Goal: Transaction & Acquisition: Purchase product/service

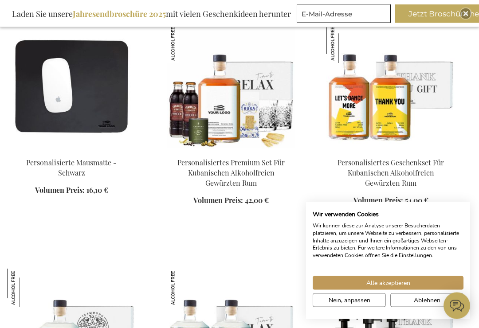
scroll to position [1245, 0]
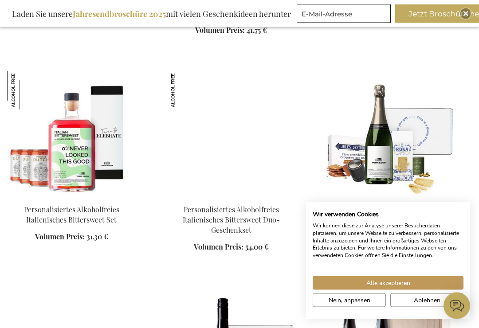
scroll to position [1878, 0]
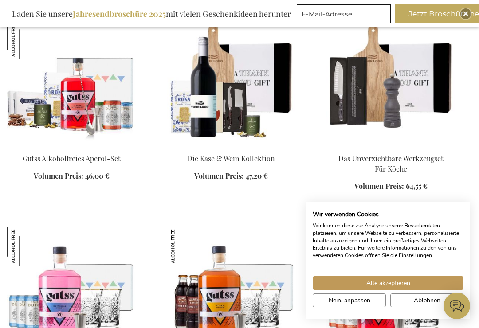
scroll to position [2787, 0]
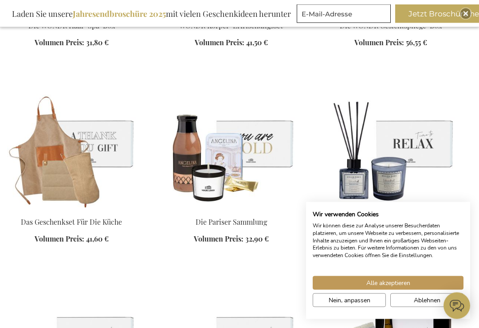
scroll to position [3564, 0]
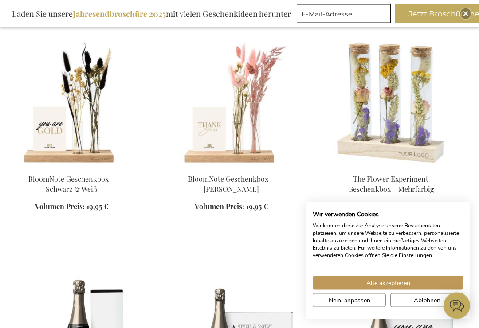
scroll to position [4637, 0]
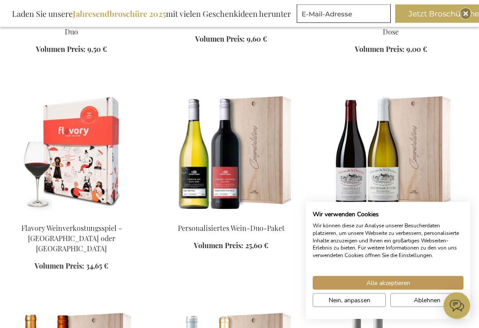
scroll to position [5887, 0]
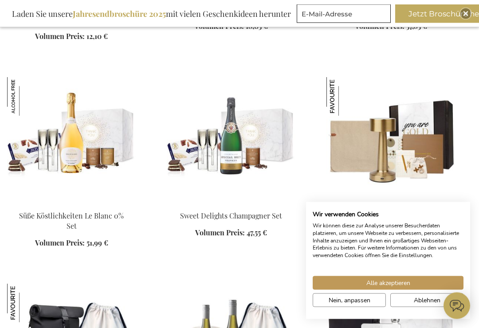
scroll to position [6968, 0]
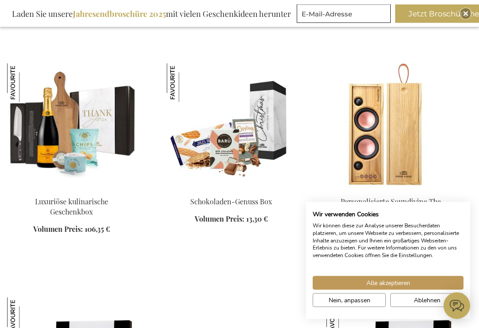
scroll to position [8048, 0]
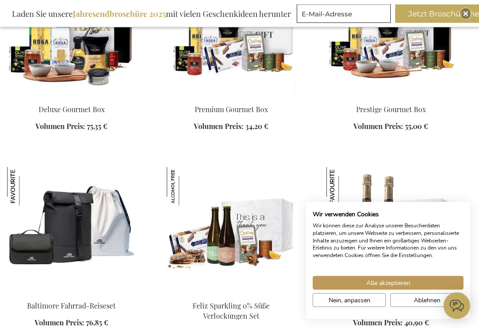
scroll to position [8373, 0]
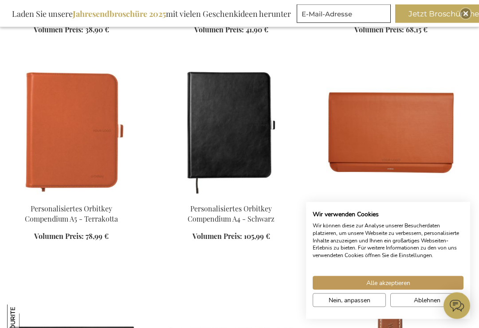
scroll to position [9717, 0]
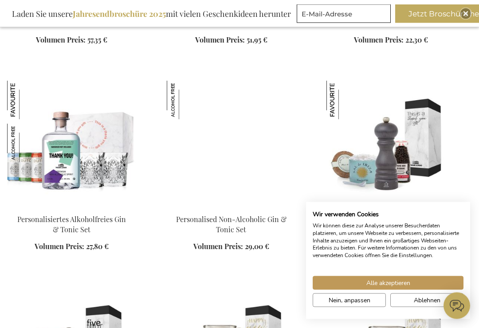
scroll to position [10146, 0]
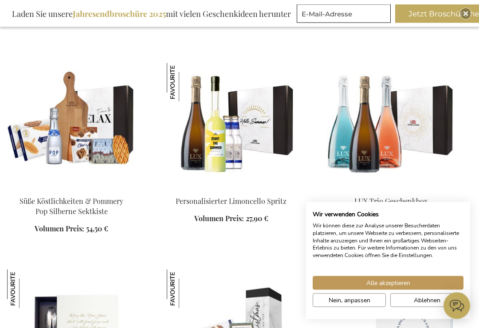
scroll to position [12562, 0]
click at [414, 290] on button "Alle akzeptieren" at bounding box center [388, 283] width 151 height 14
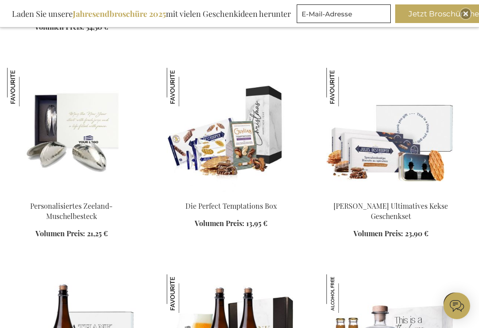
scroll to position [12767, 0]
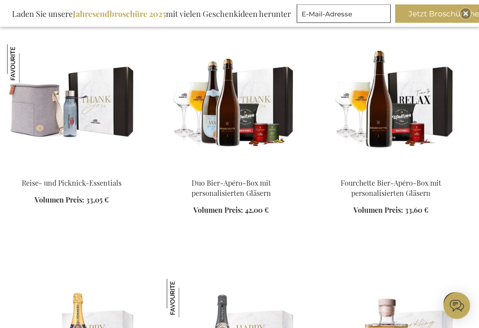
scroll to position [14115, 0]
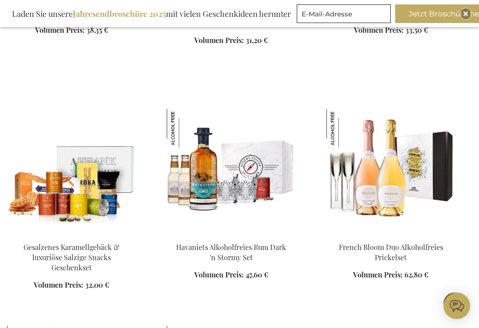
scroll to position [15942, 0]
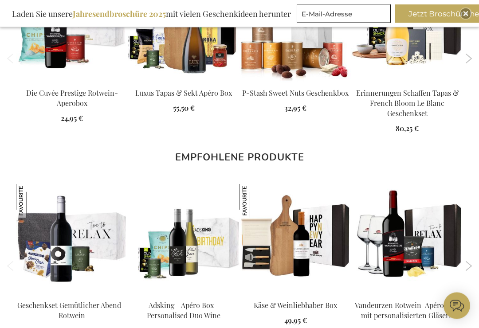
scroll to position [886, 0]
